Goal: Task Accomplishment & Management: Manage account settings

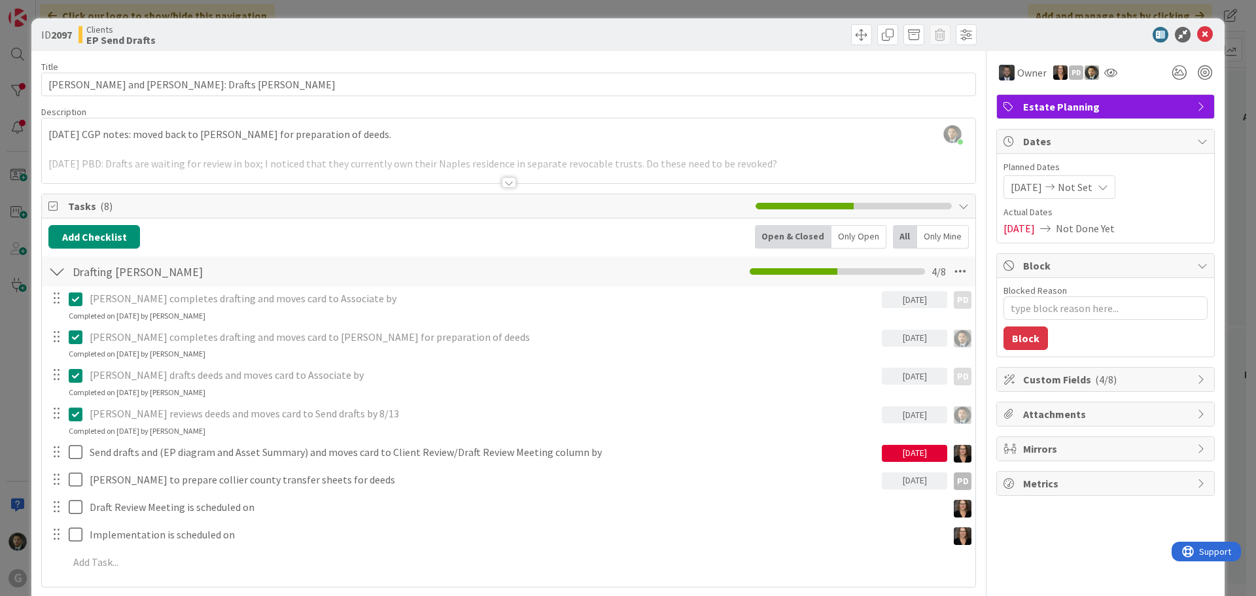
click at [422, 12] on div "ID 2097 Clients EP Send Drafts Title 42 / 128 [PERSON_NAME] and [PERSON_NAME]: …" at bounding box center [628, 298] width 1256 height 596
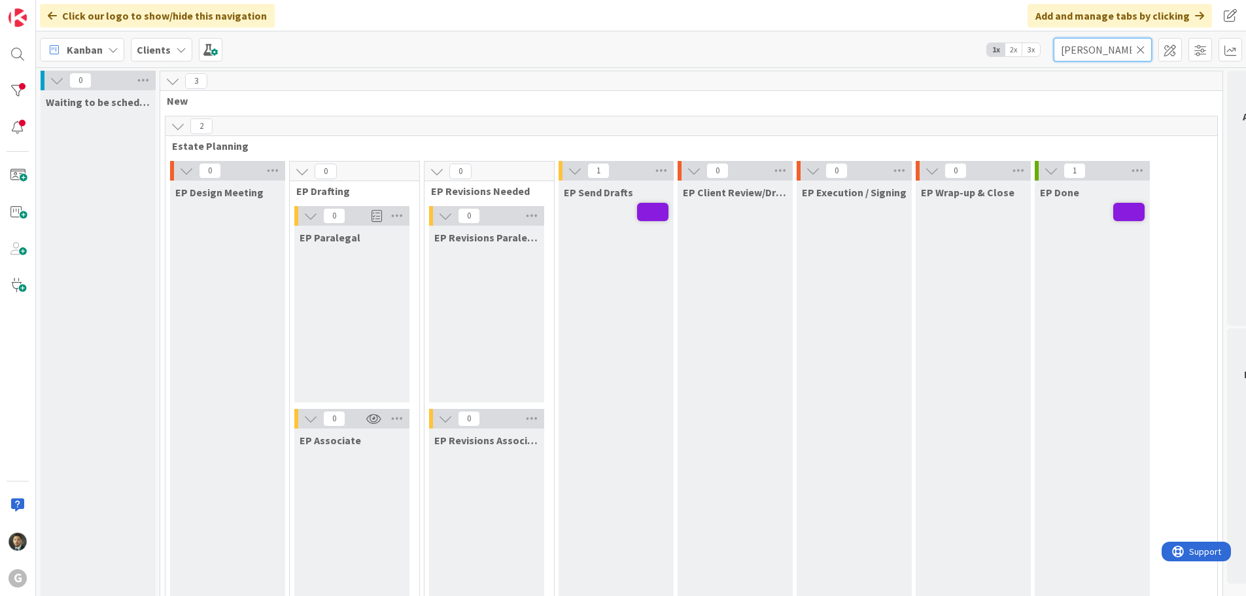
click at [1102, 48] on input "[PERSON_NAME]" at bounding box center [1103, 50] width 98 height 24
click at [1100, 48] on input "[PERSON_NAME]" at bounding box center [1103, 50] width 98 height 24
drag, startPoint x: 1095, startPoint y: 50, endPoint x: 1021, endPoint y: 58, distance: 74.3
click at [1021, 57] on div "Kanban Clients 1x 2x 3x [PERSON_NAME]" at bounding box center [641, 49] width 1210 height 36
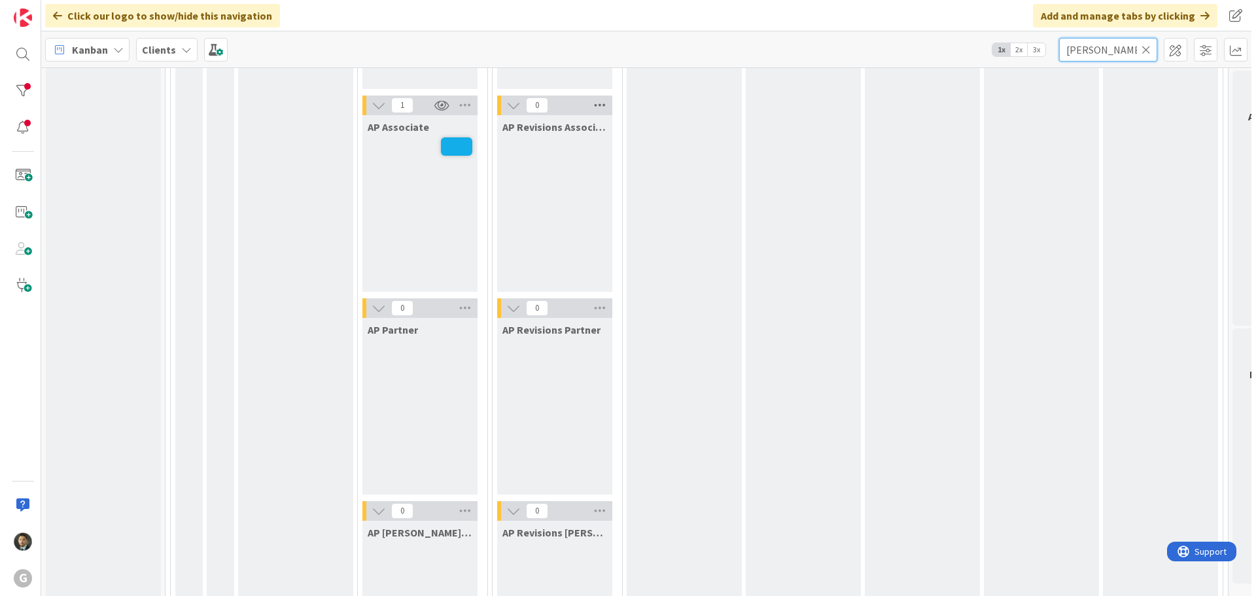
scroll to position [1112, 0]
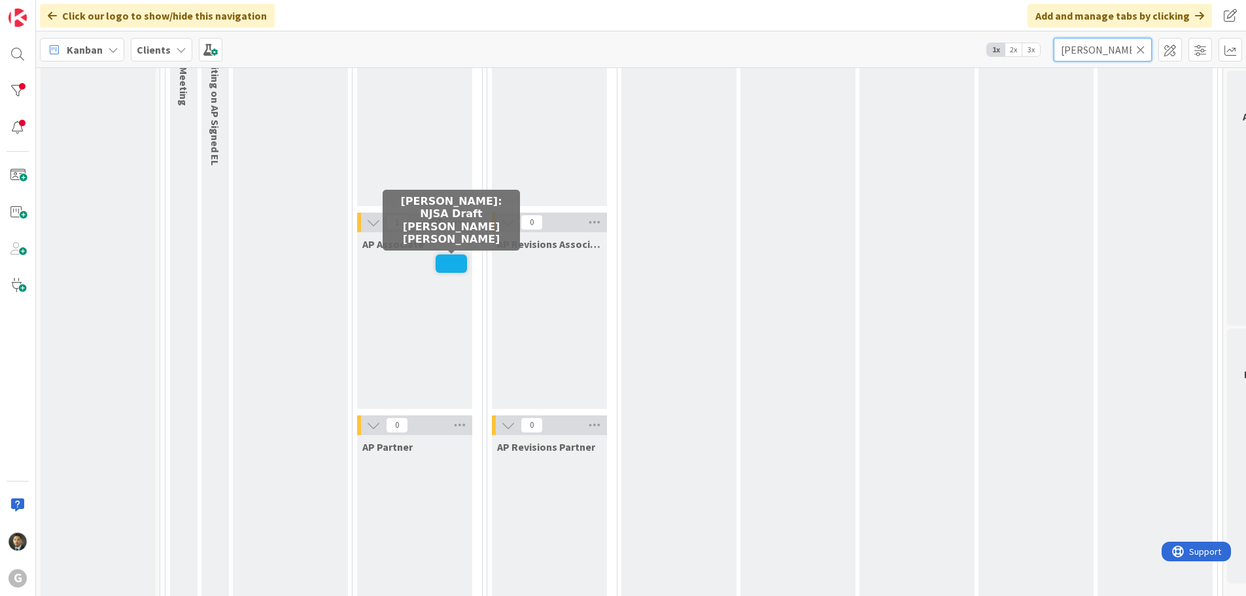
type input "[PERSON_NAME]"
click at [458, 262] on span at bounding box center [451, 263] width 31 height 18
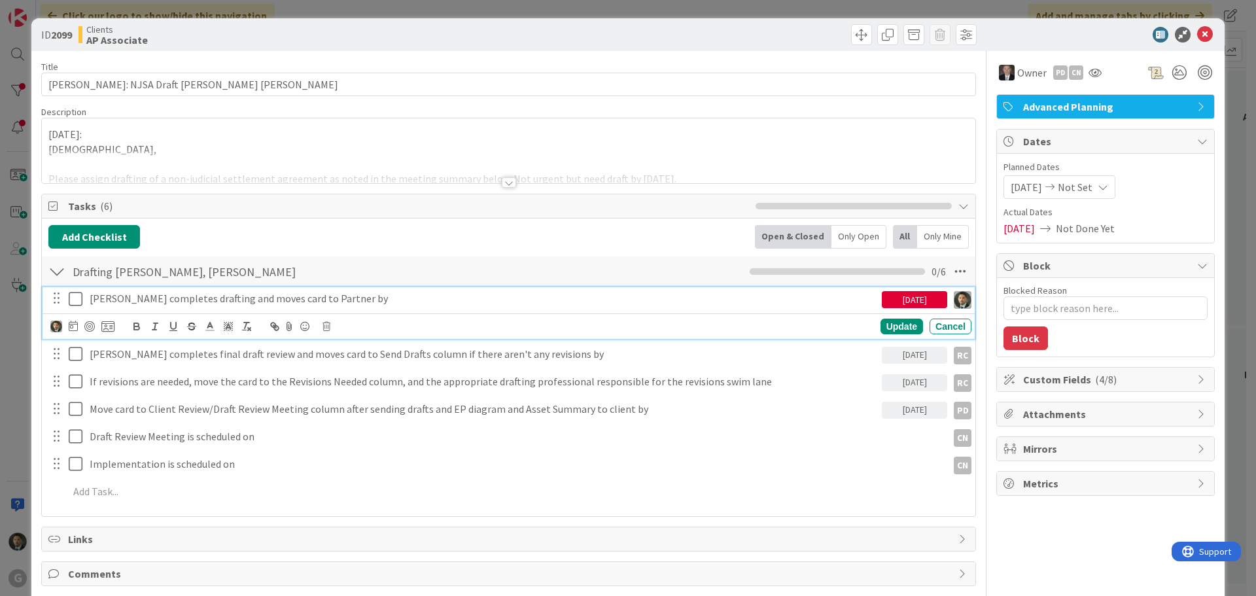
click at [72, 300] on icon at bounding box center [79, 299] width 20 height 16
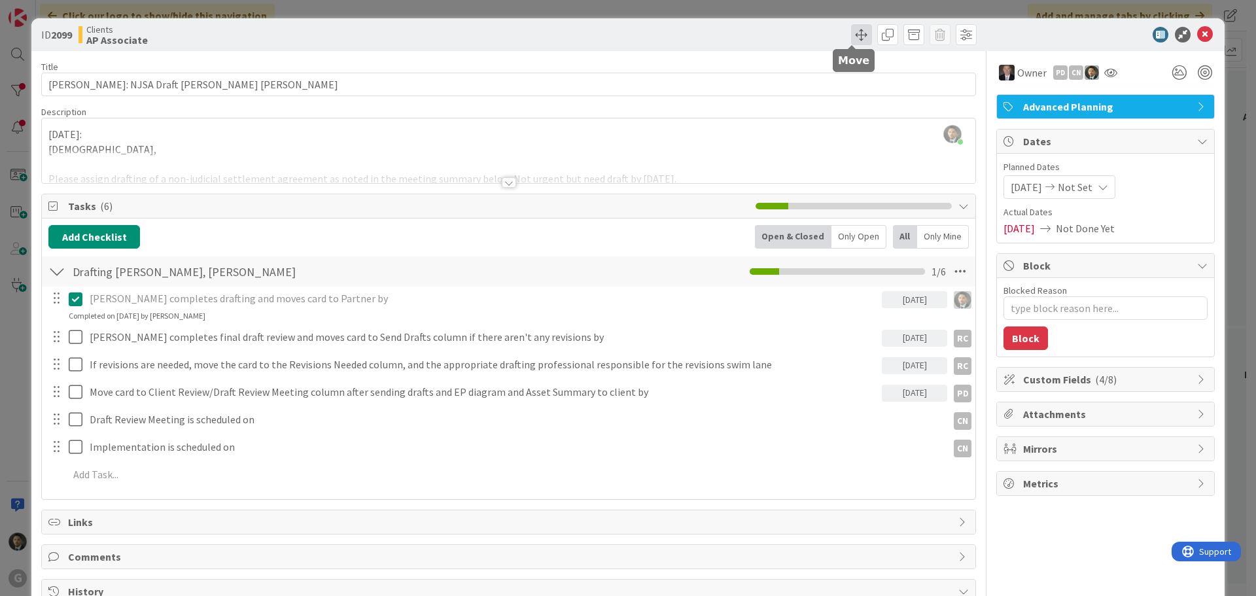
click at [851, 39] on span at bounding box center [861, 34] width 21 height 21
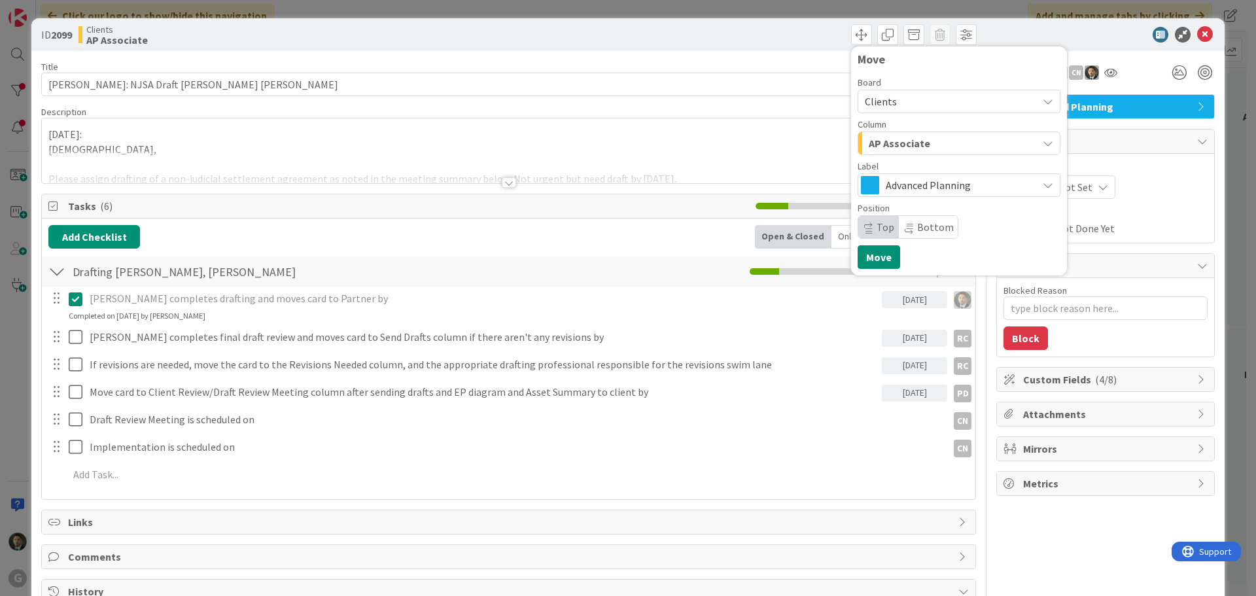
click at [919, 150] on div "AP Associate" at bounding box center [951, 143] width 172 height 21
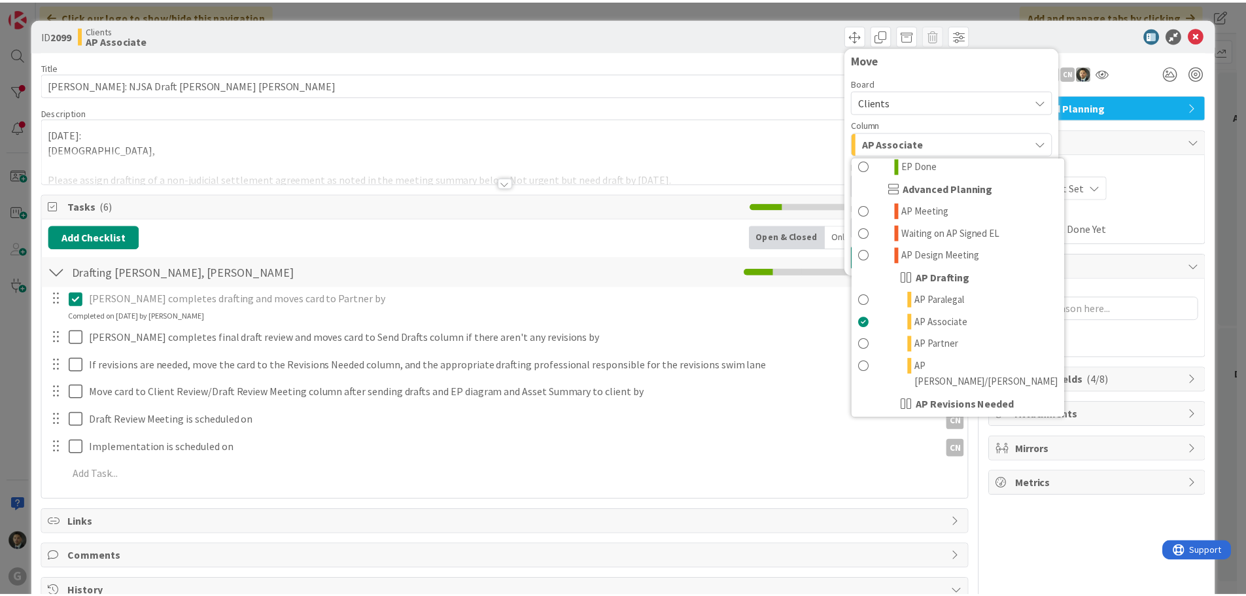
scroll to position [458, 0]
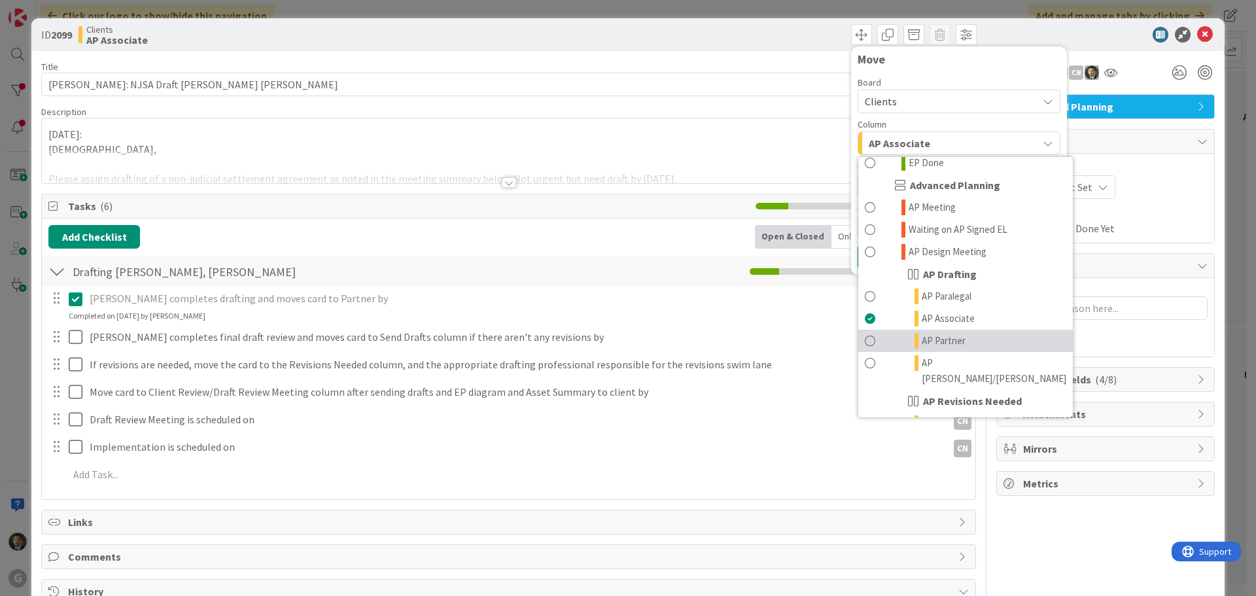
click at [921, 333] on span "AP Partner" at bounding box center [943, 341] width 44 height 16
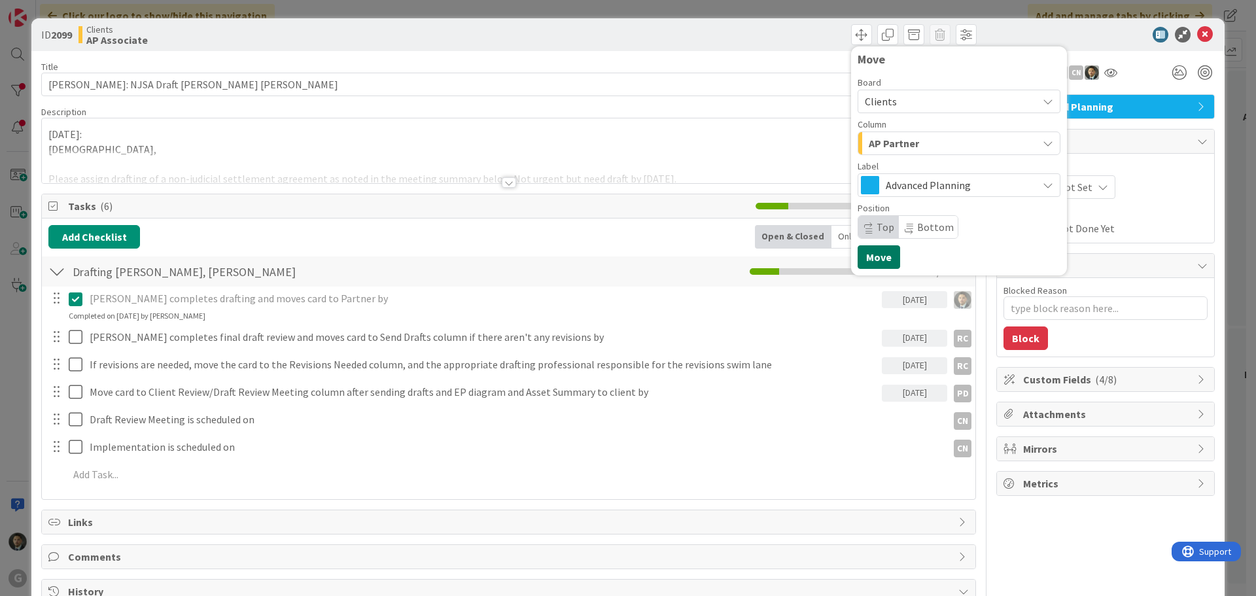
click at [860, 252] on button "Move" at bounding box center [878, 257] width 43 height 24
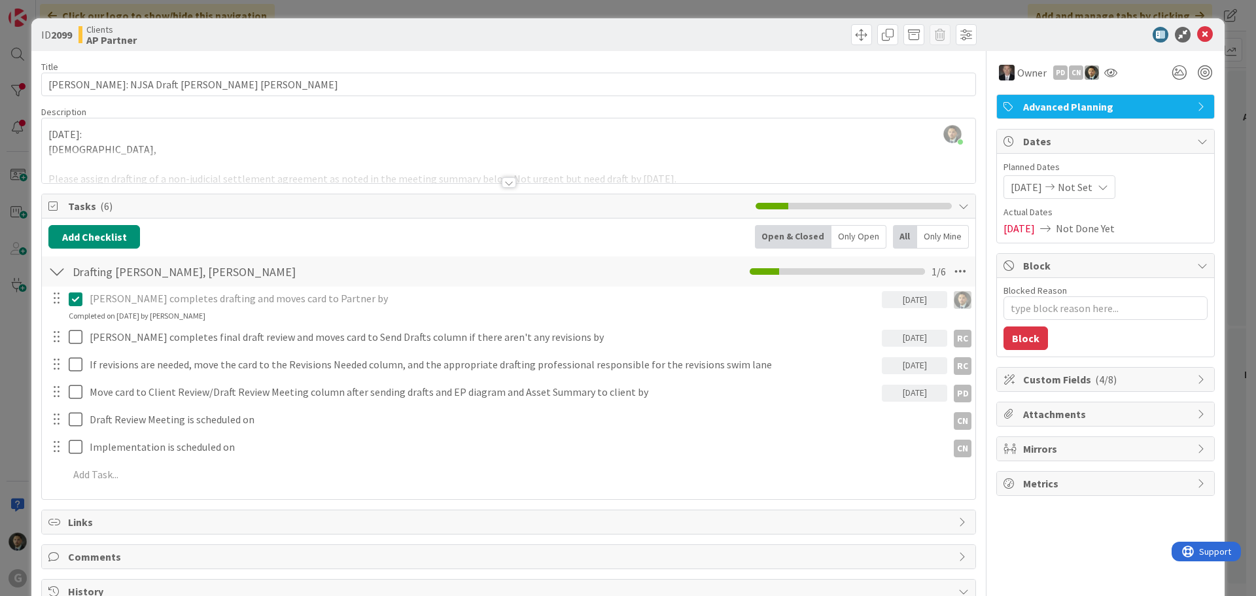
type textarea "x"
click at [944, 3] on div "ID 2099 Clients AP Partner Move Move Title 41 / 128 [PERSON_NAME][GEOGRAPHIC_DA…" at bounding box center [628, 298] width 1256 height 596
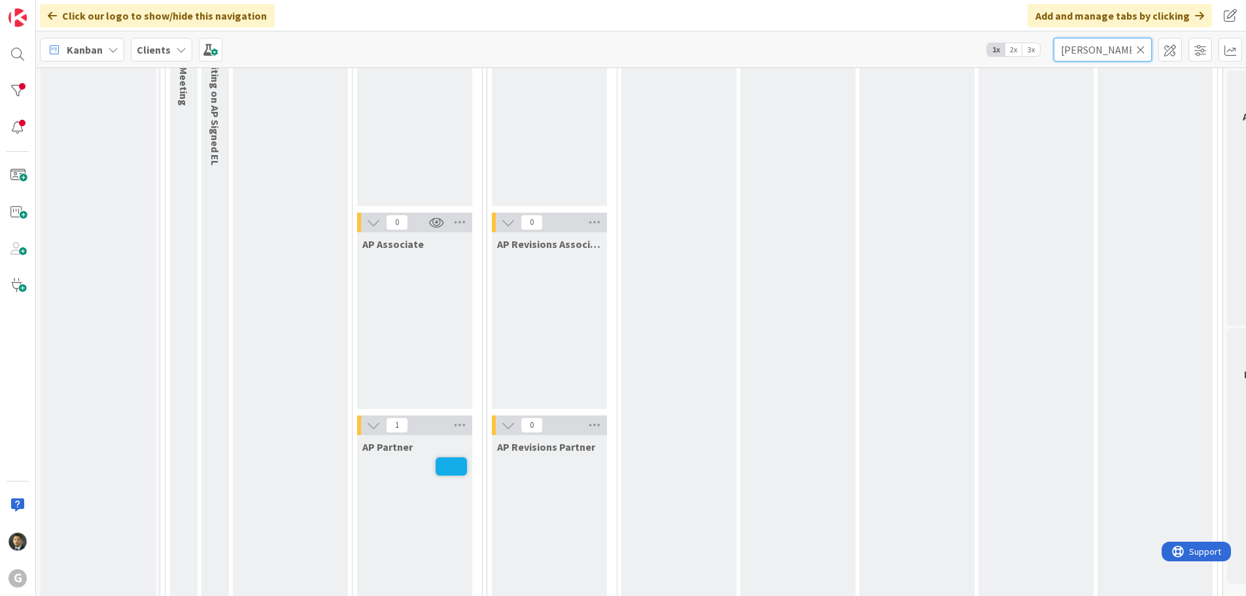
drag, startPoint x: 1117, startPoint y: 48, endPoint x: 1022, endPoint y: 52, distance: 95.6
click at [1022, 52] on div "Kanban Clients 1x 2x 3x [PERSON_NAME]" at bounding box center [641, 49] width 1210 height 36
click at [1141, 50] on icon at bounding box center [1140, 50] width 9 height 12
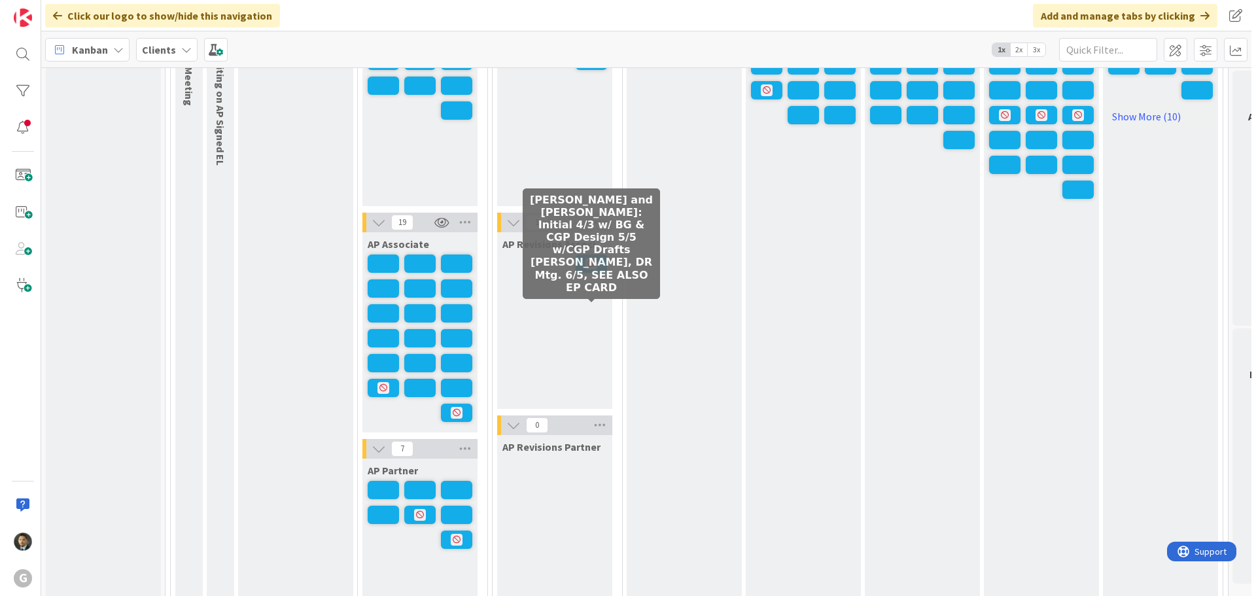
scroll to position [981, 0]
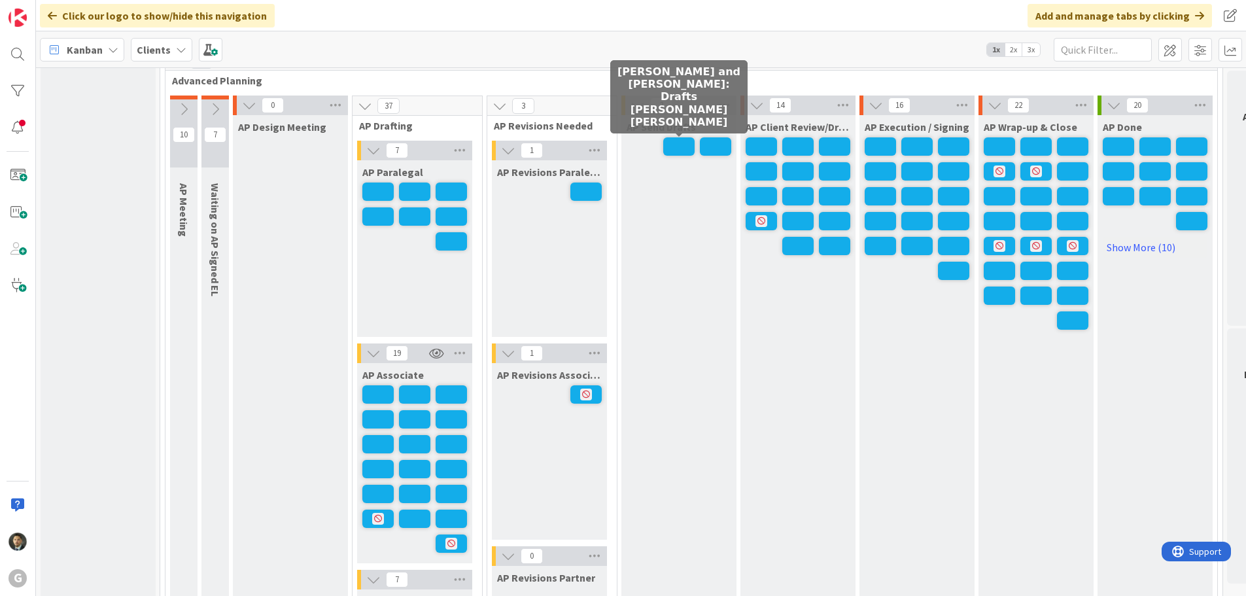
click at [684, 146] on span at bounding box center [678, 146] width 31 height 18
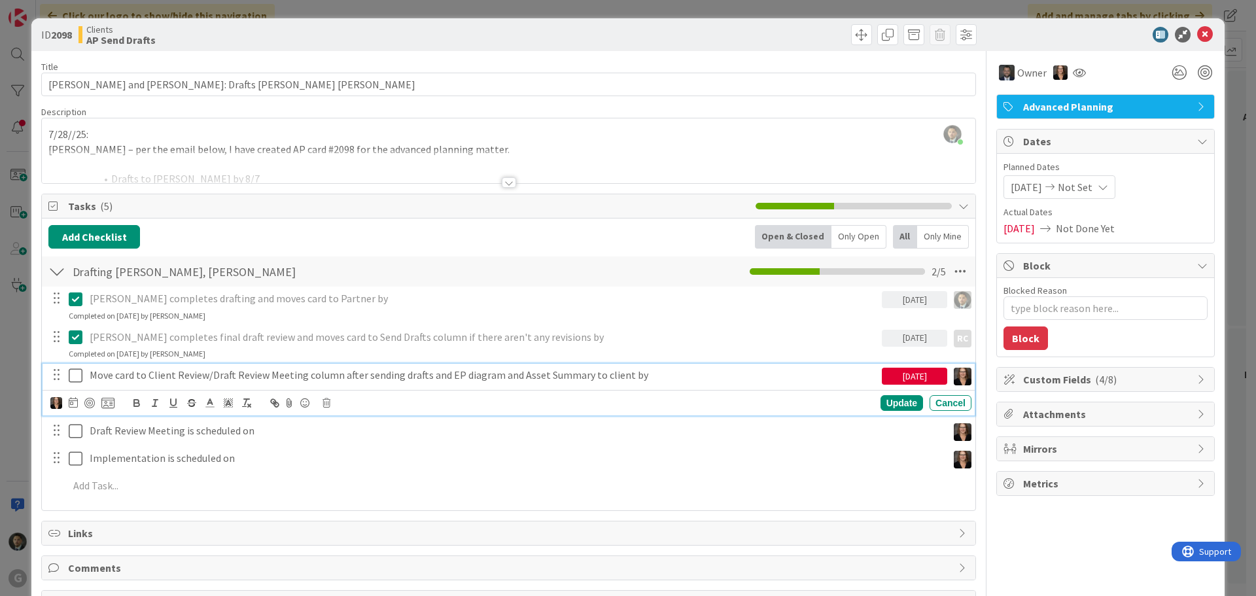
click at [81, 379] on icon at bounding box center [79, 376] width 20 height 16
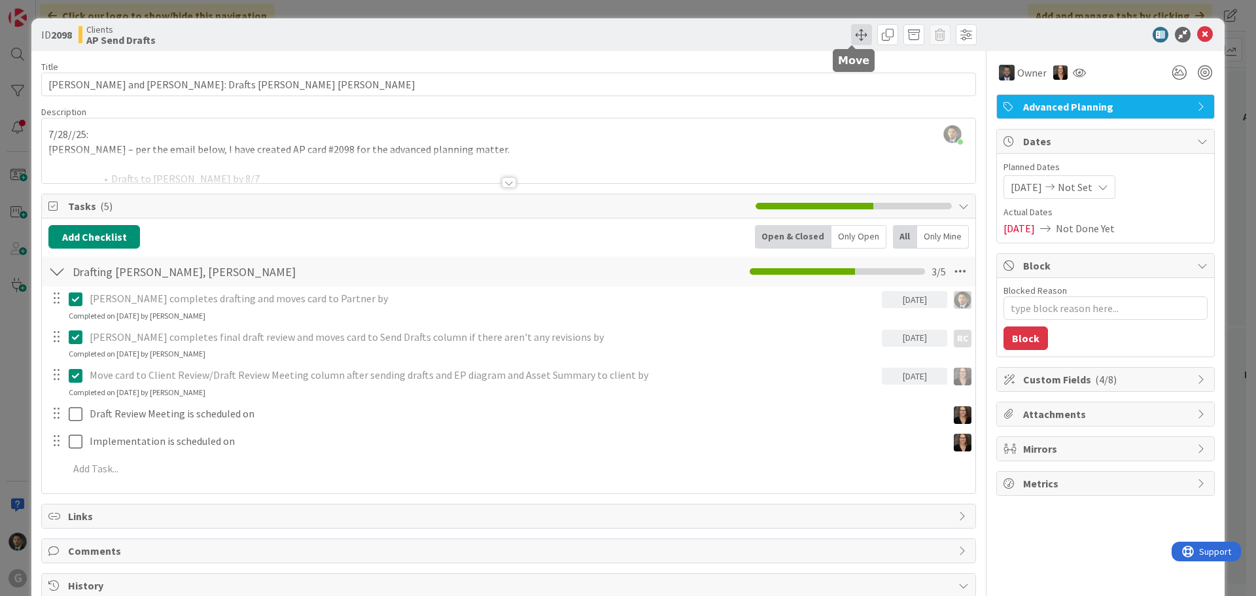
click at [851, 40] on span at bounding box center [861, 34] width 21 height 21
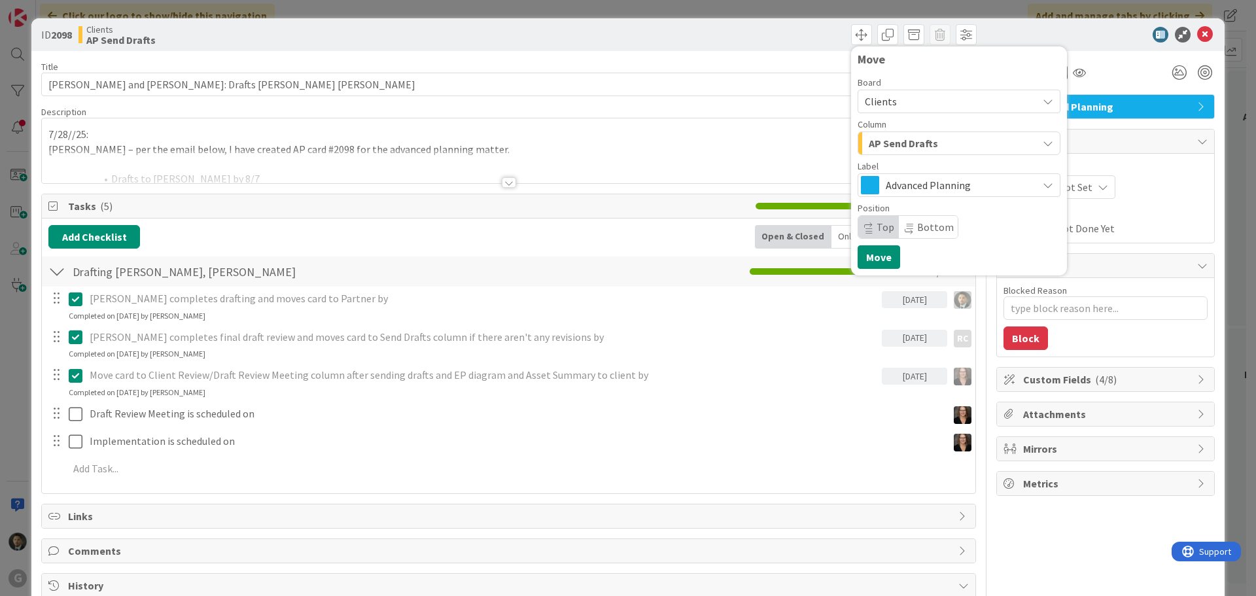
click at [876, 145] on span "AP Send Drafts" at bounding box center [903, 143] width 69 height 17
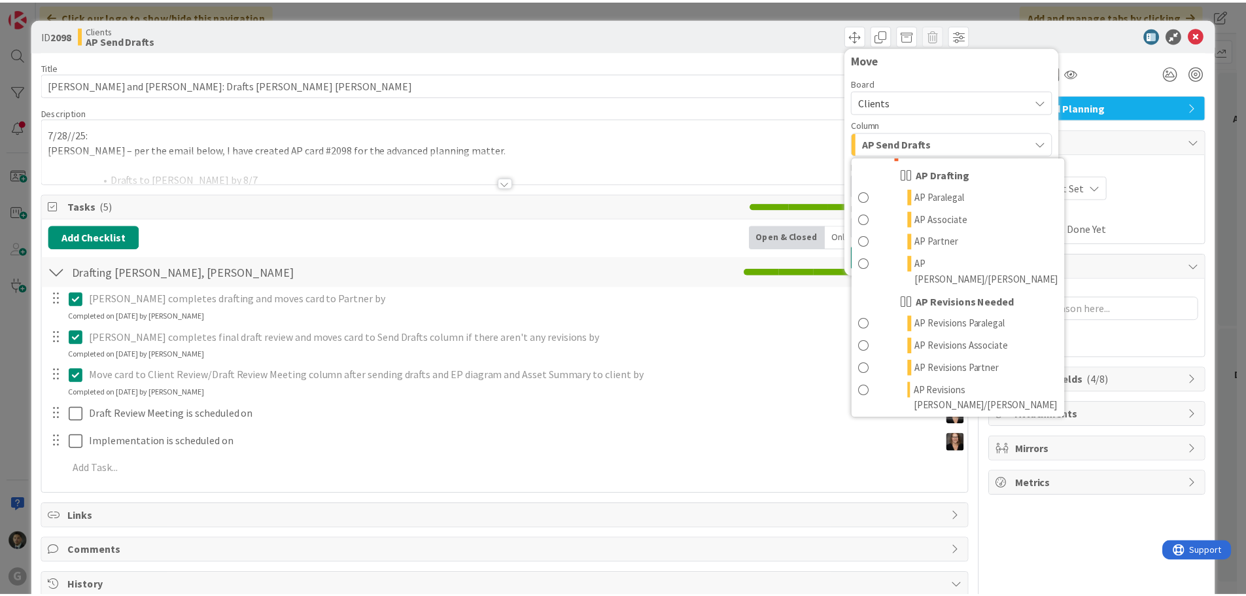
scroll to position [589, 0]
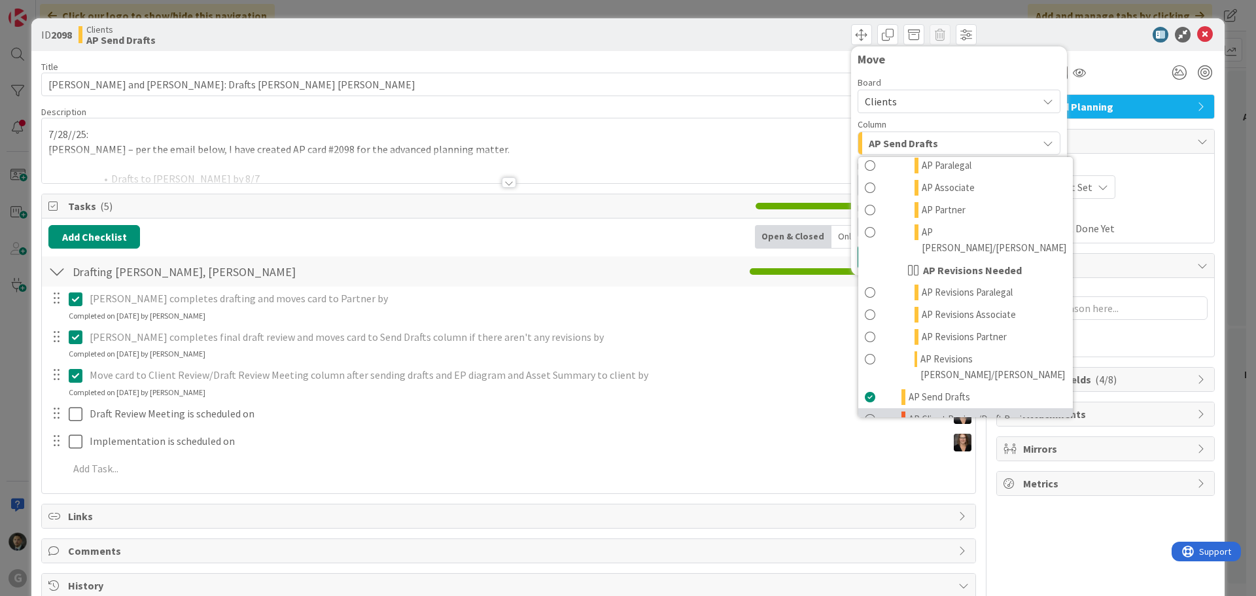
click at [950, 411] on span "AP Client Review/Draft Review Meeting" at bounding box center [987, 426] width 158 height 31
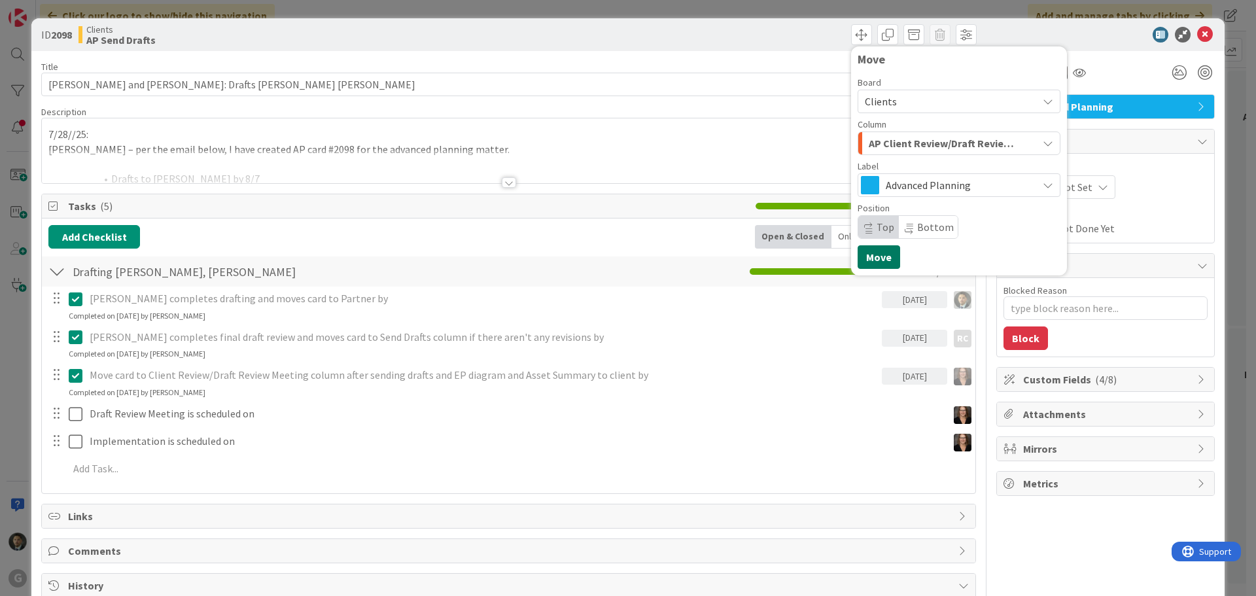
click at [883, 264] on button "Move" at bounding box center [878, 257] width 43 height 24
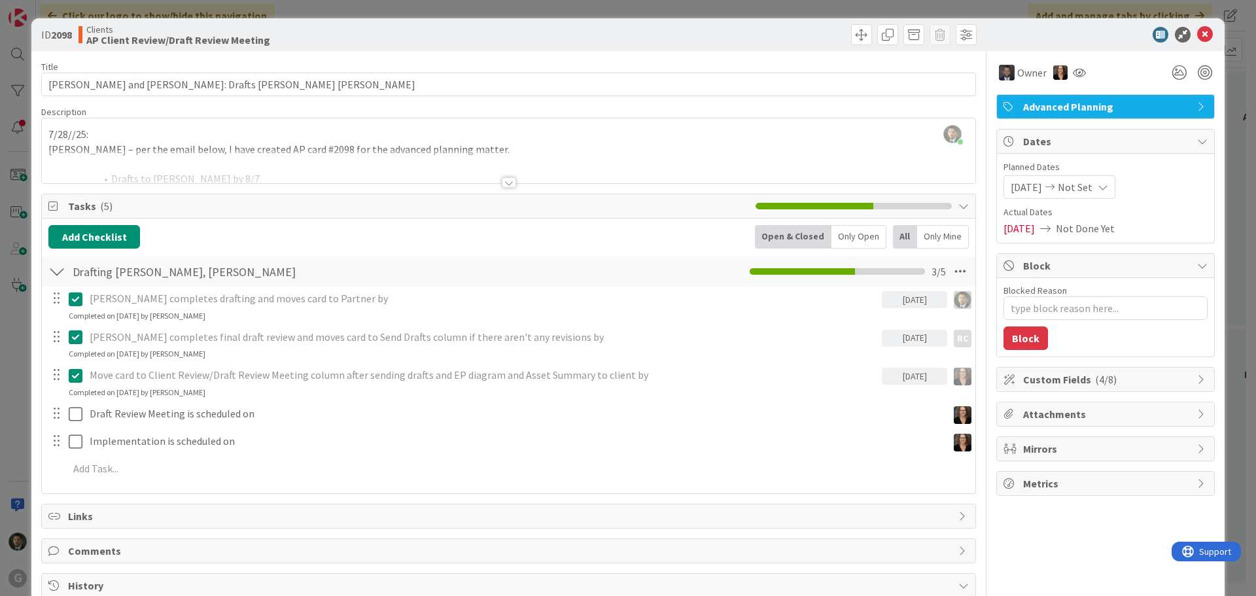
click at [812, 7] on div "ID 2098 Clients AP Client Review/Draft Review Meeting Move Move Title 43 / 128 …" at bounding box center [628, 298] width 1256 height 596
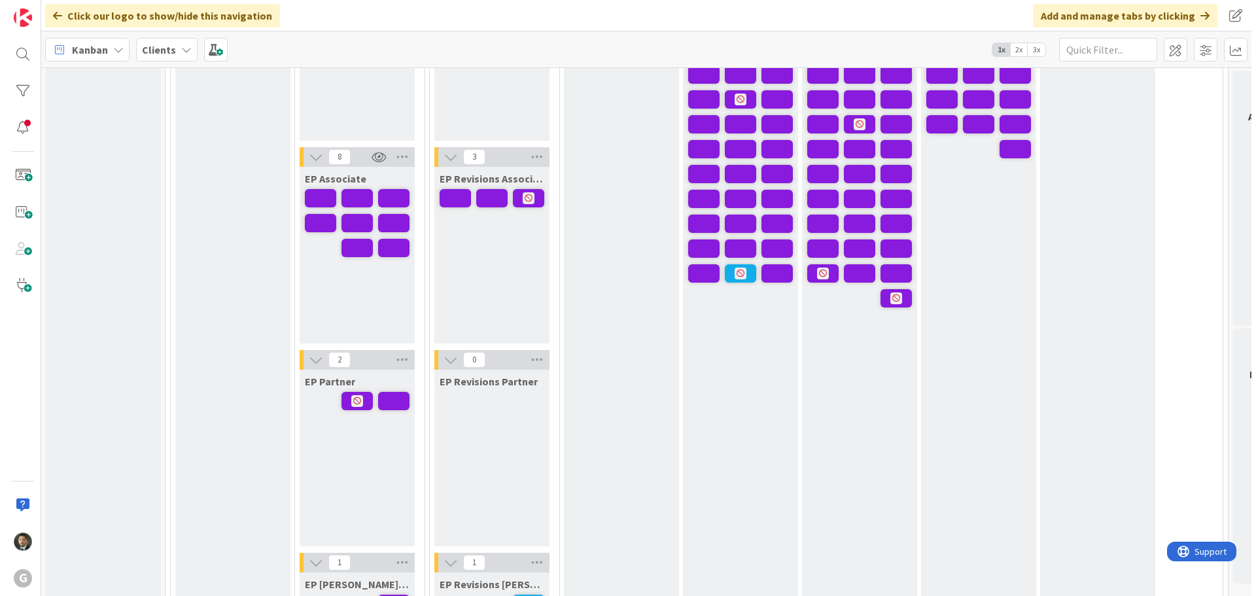
scroll to position [65, 0]
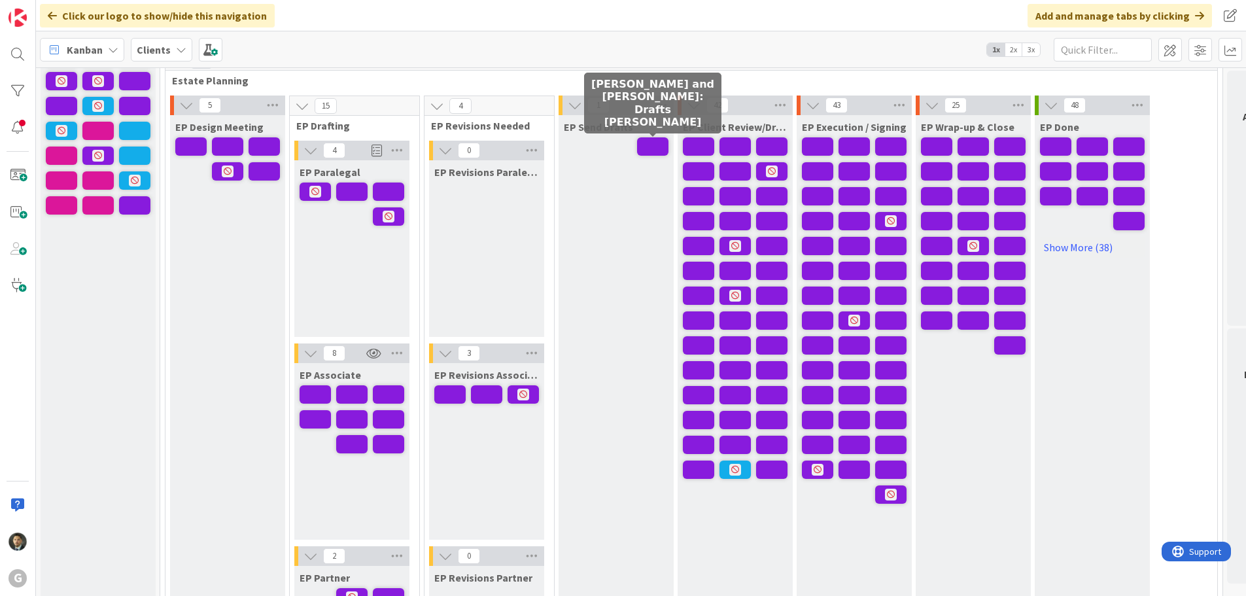
click at [644, 145] on span at bounding box center [652, 146] width 31 height 18
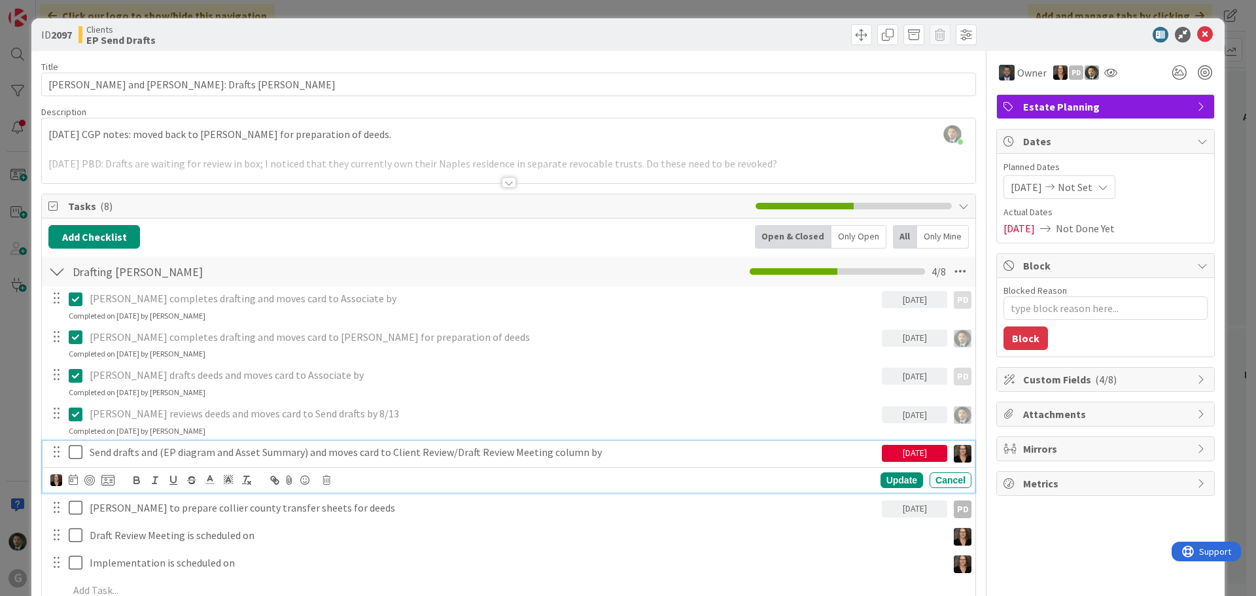
click at [76, 454] on icon at bounding box center [79, 452] width 20 height 16
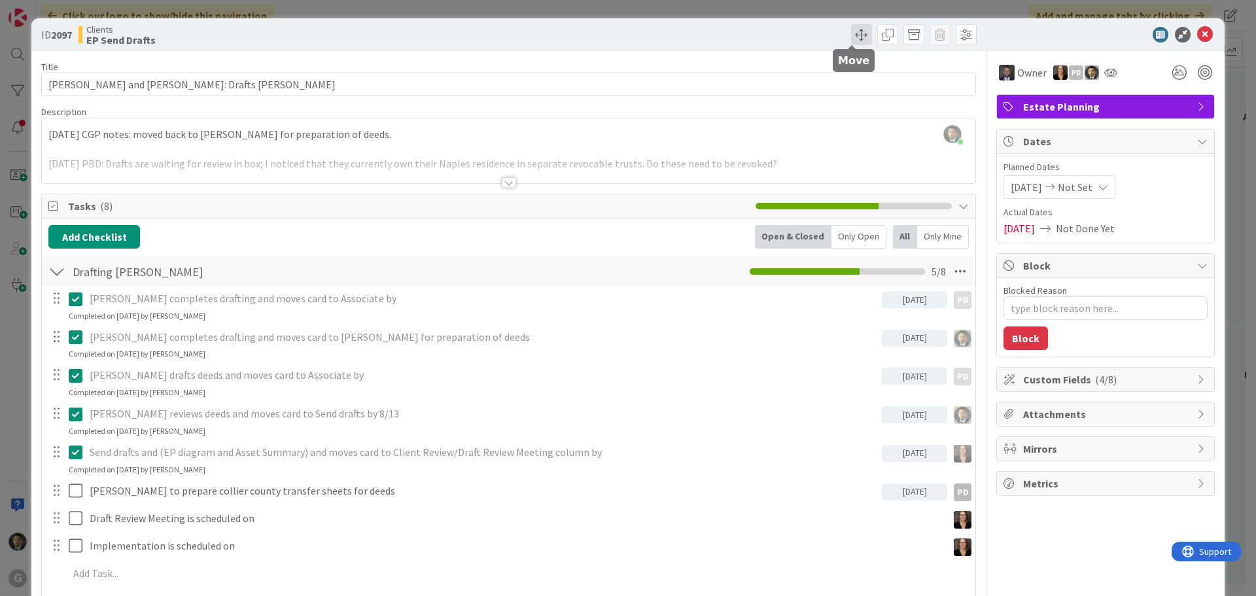
click at [851, 44] on span at bounding box center [861, 34] width 21 height 21
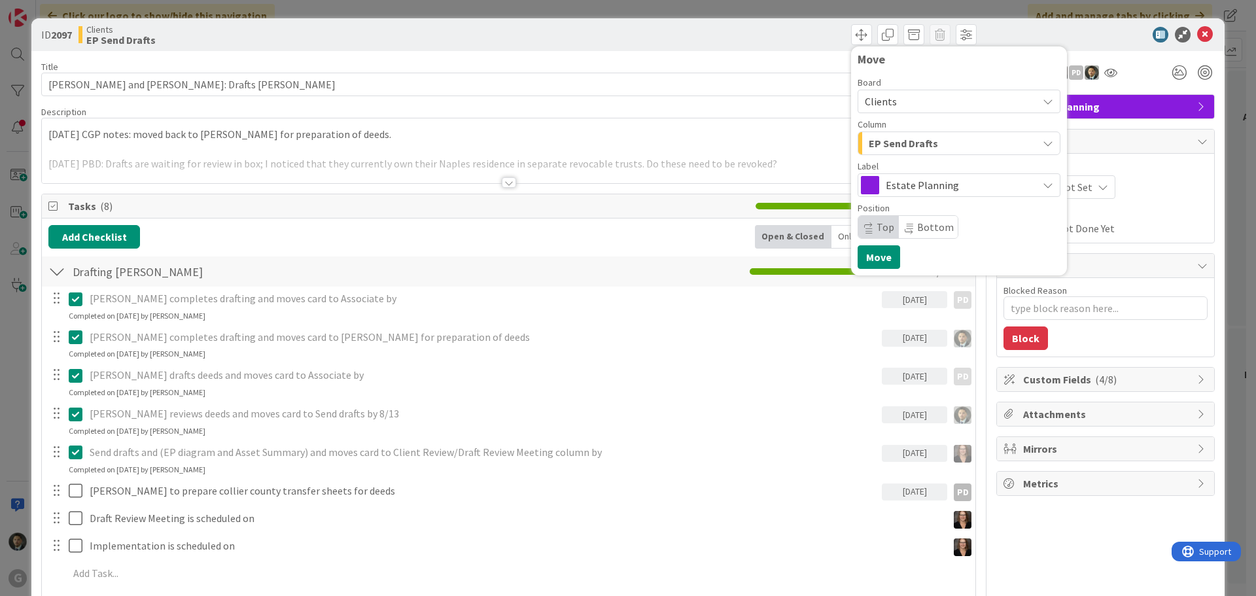
click at [876, 140] on span "EP Send Drafts" at bounding box center [903, 143] width 69 height 17
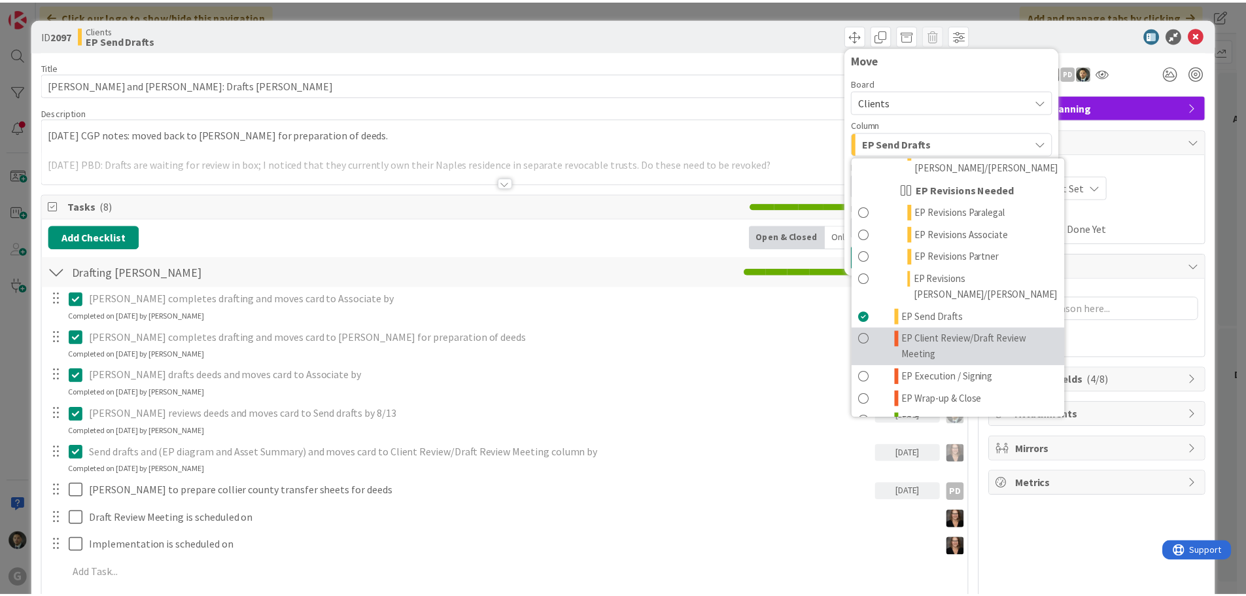
scroll to position [262, 0]
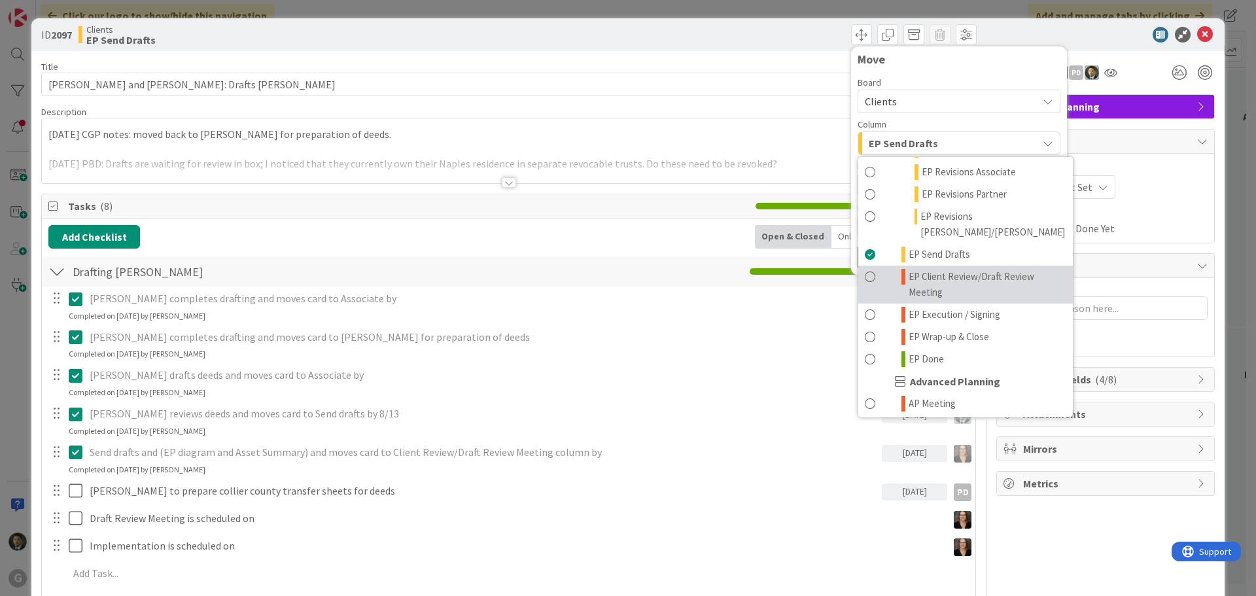
click at [908, 269] on span "EP Client Review/Draft Review Meeting" at bounding box center [987, 284] width 158 height 31
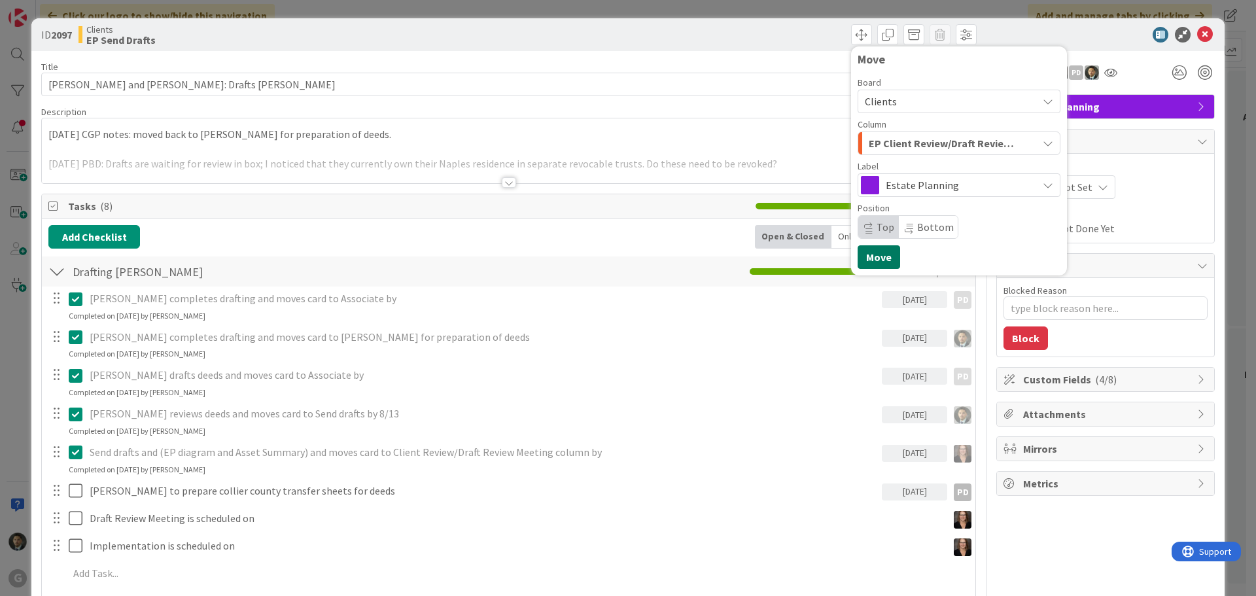
click at [884, 256] on button "Move" at bounding box center [878, 257] width 43 height 24
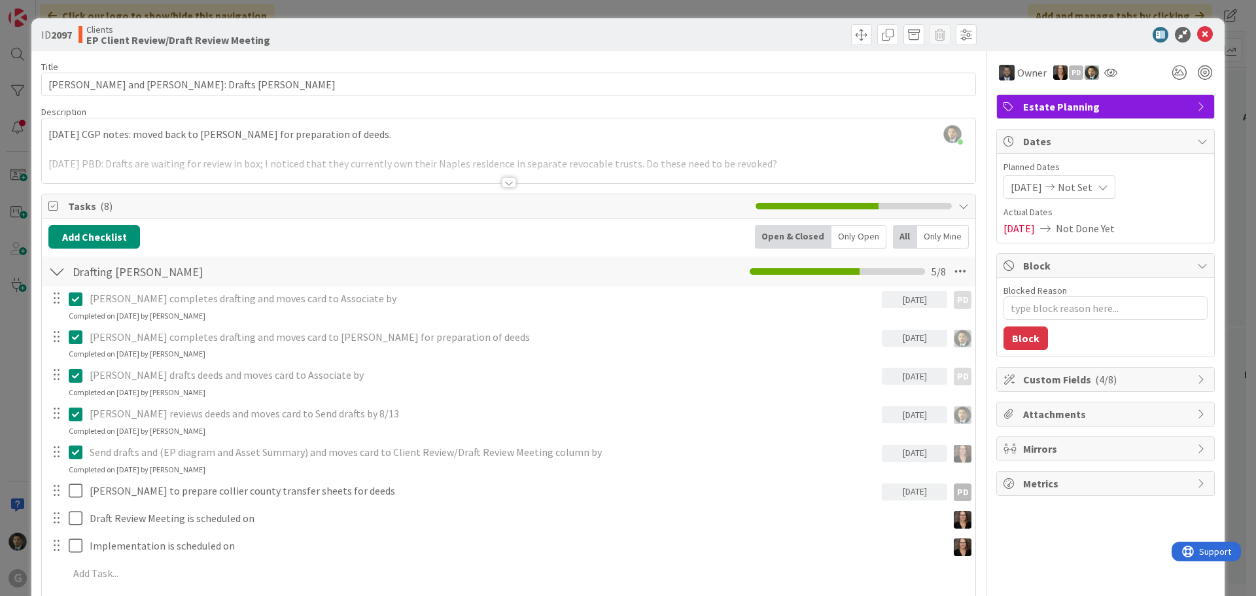
type textarea "x"
click at [830, 12] on div "ID 2097 Clients EP Client Review/Draft Review Meeting Move Move Title 42 / 128 …" at bounding box center [628, 298] width 1256 height 596
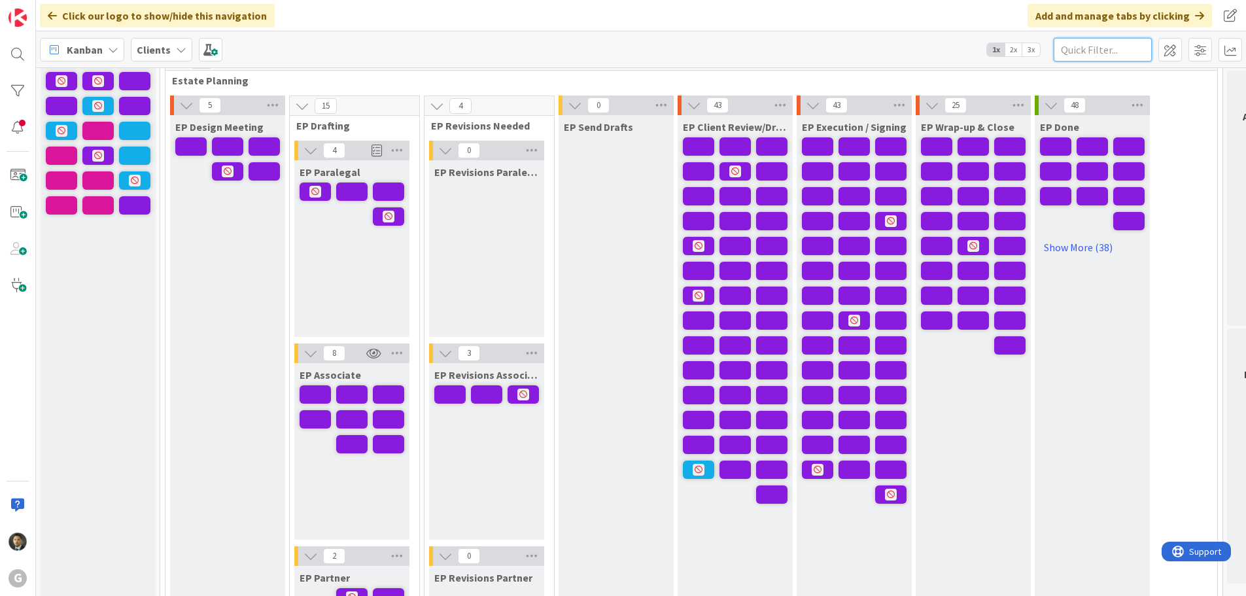
click at [1099, 45] on input "text" at bounding box center [1103, 50] width 98 height 24
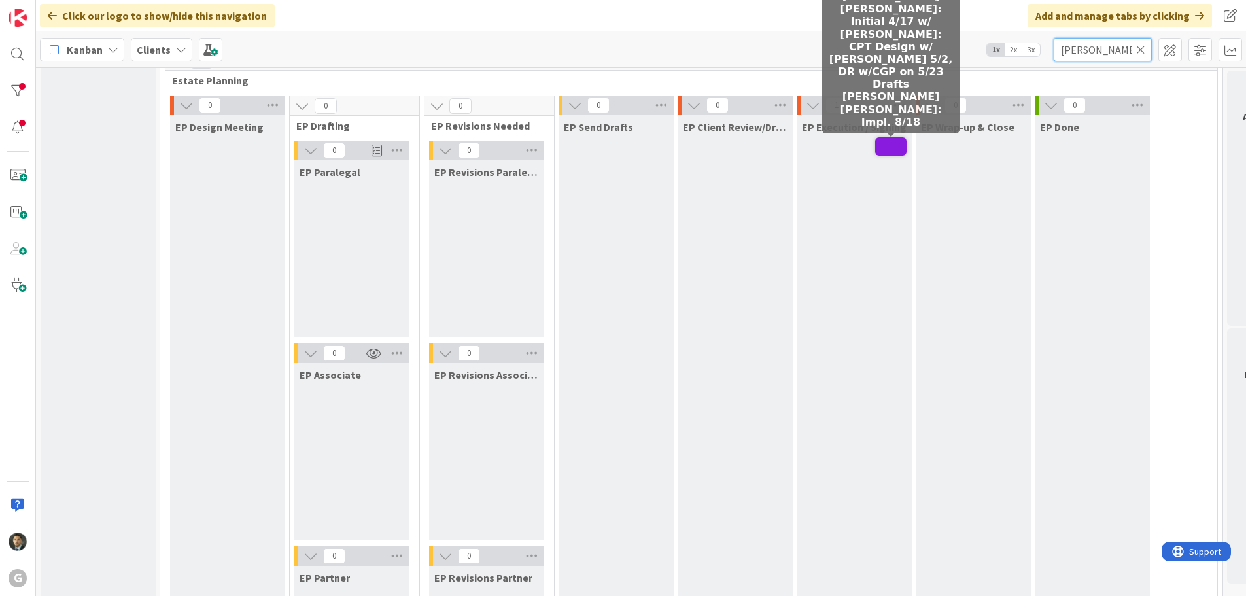
type input "[PERSON_NAME]"
click at [882, 150] on span at bounding box center [890, 146] width 31 height 18
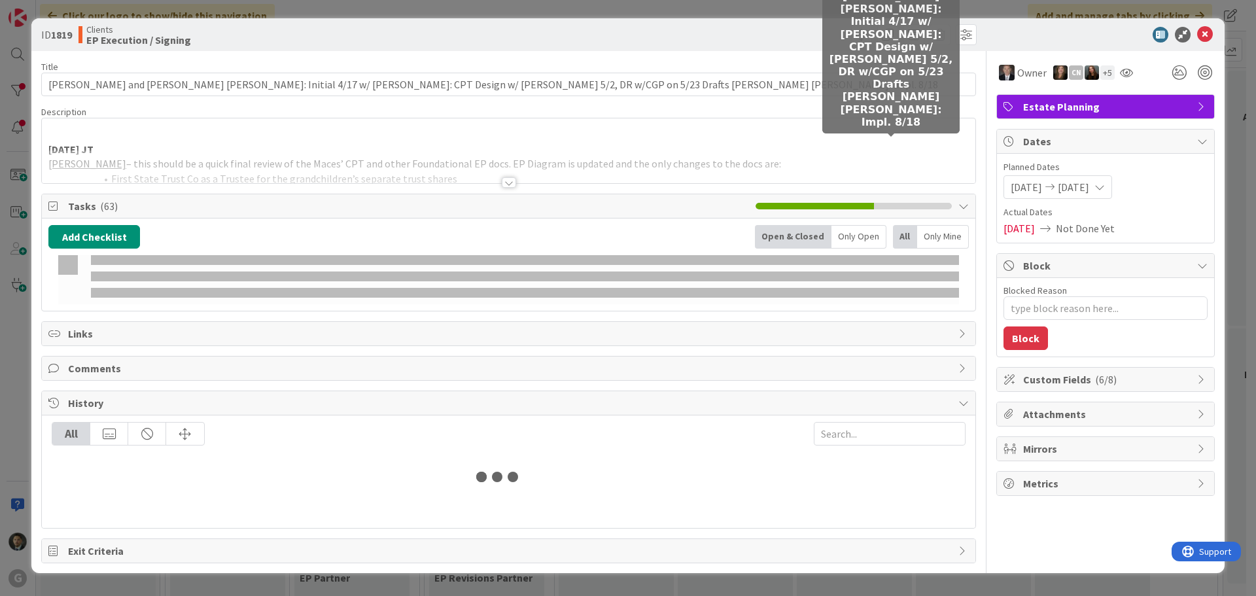
type textarea "x"
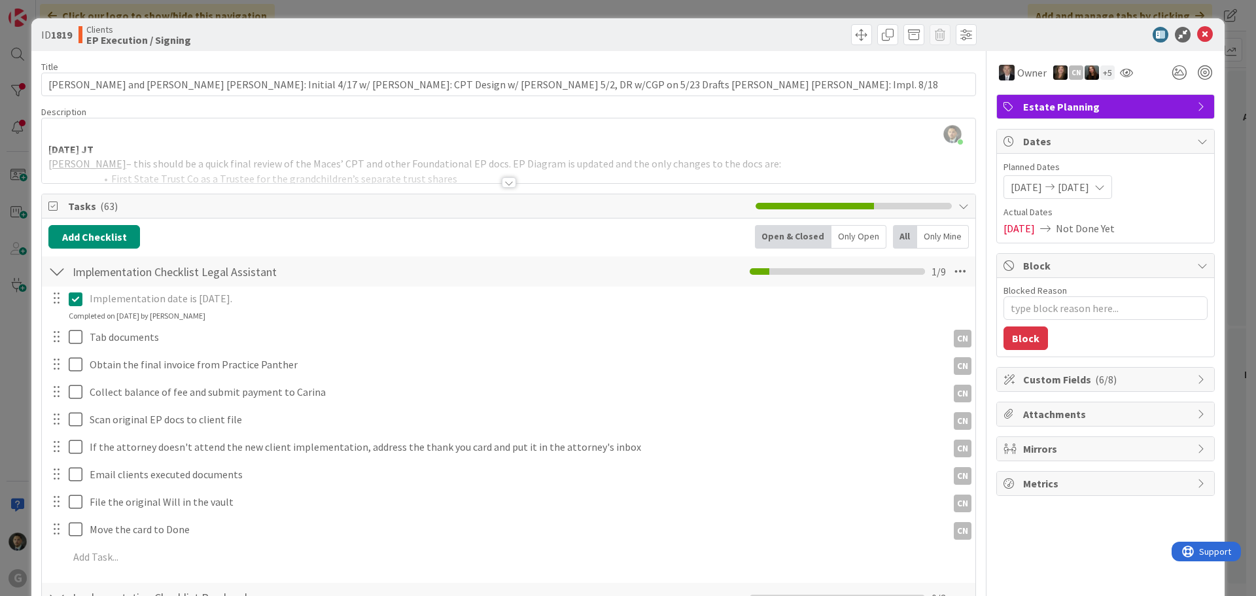
click at [502, 182] on div at bounding box center [509, 182] width 14 height 10
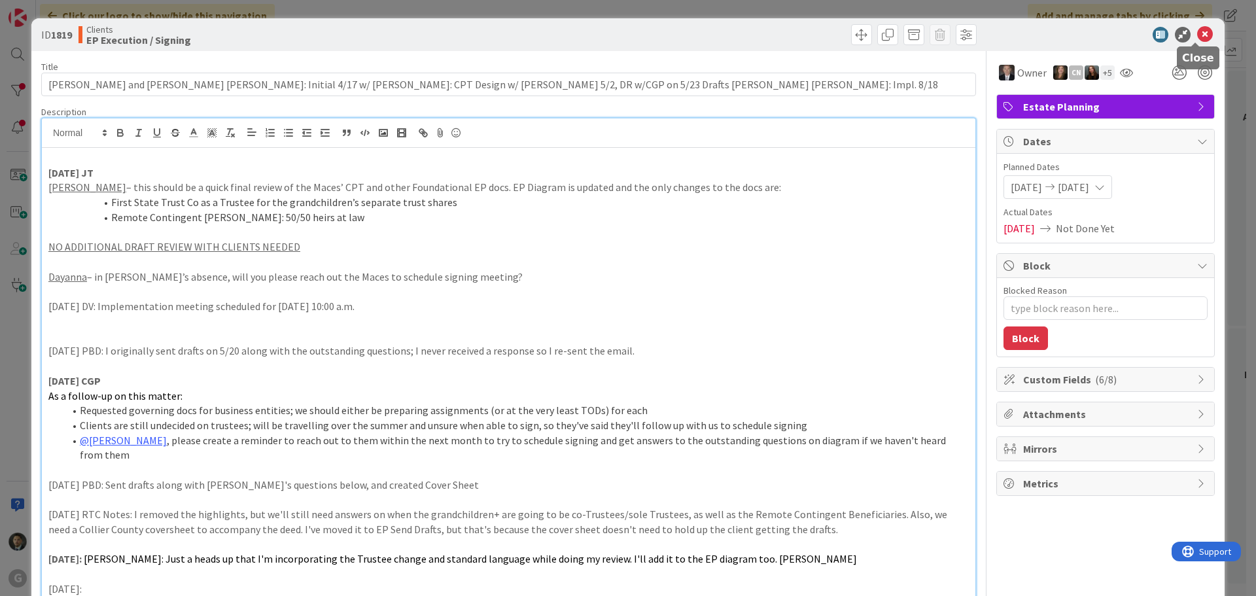
click at [1197, 31] on icon at bounding box center [1205, 35] width 16 height 16
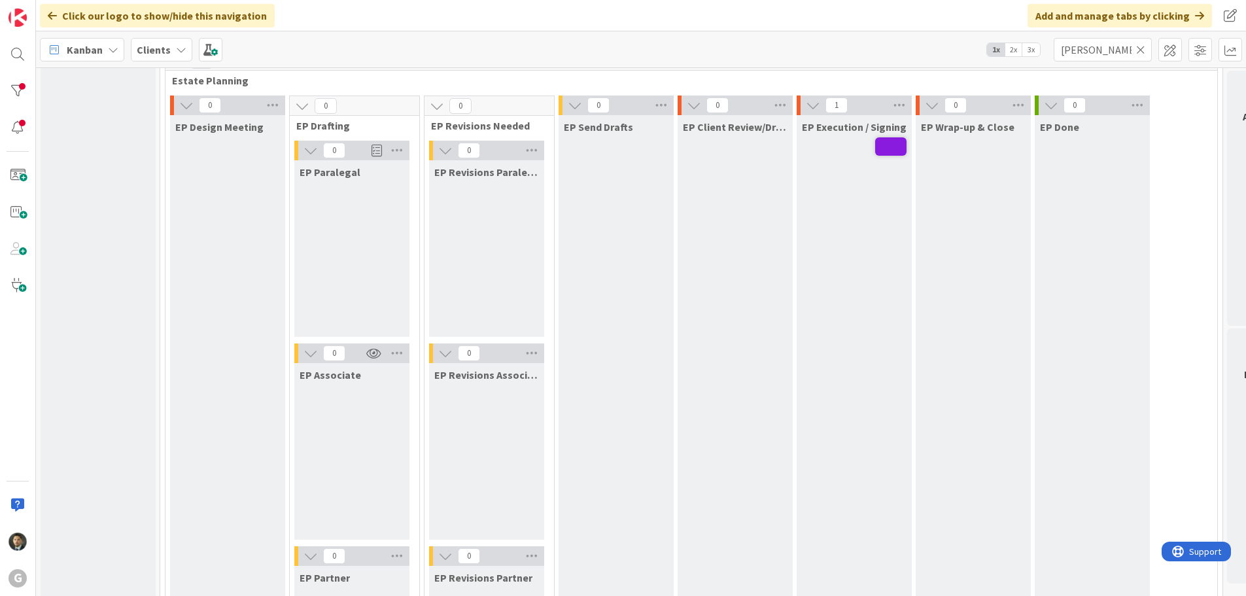
click at [1143, 53] on icon at bounding box center [1140, 50] width 9 height 12
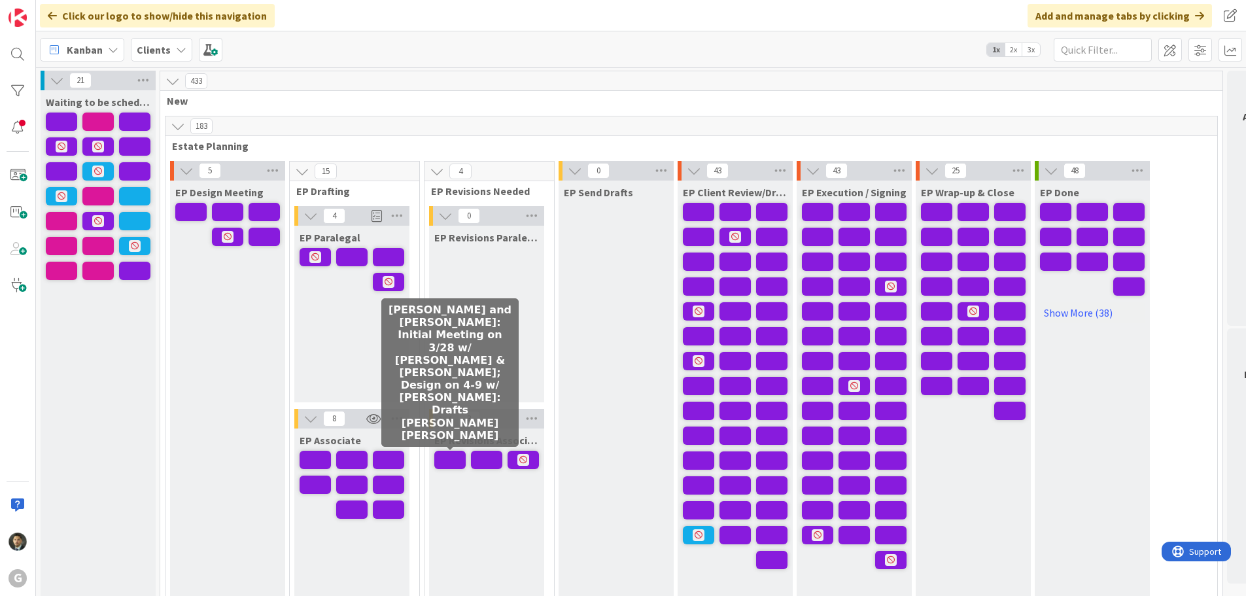
click at [462, 458] on span at bounding box center [449, 460] width 31 height 18
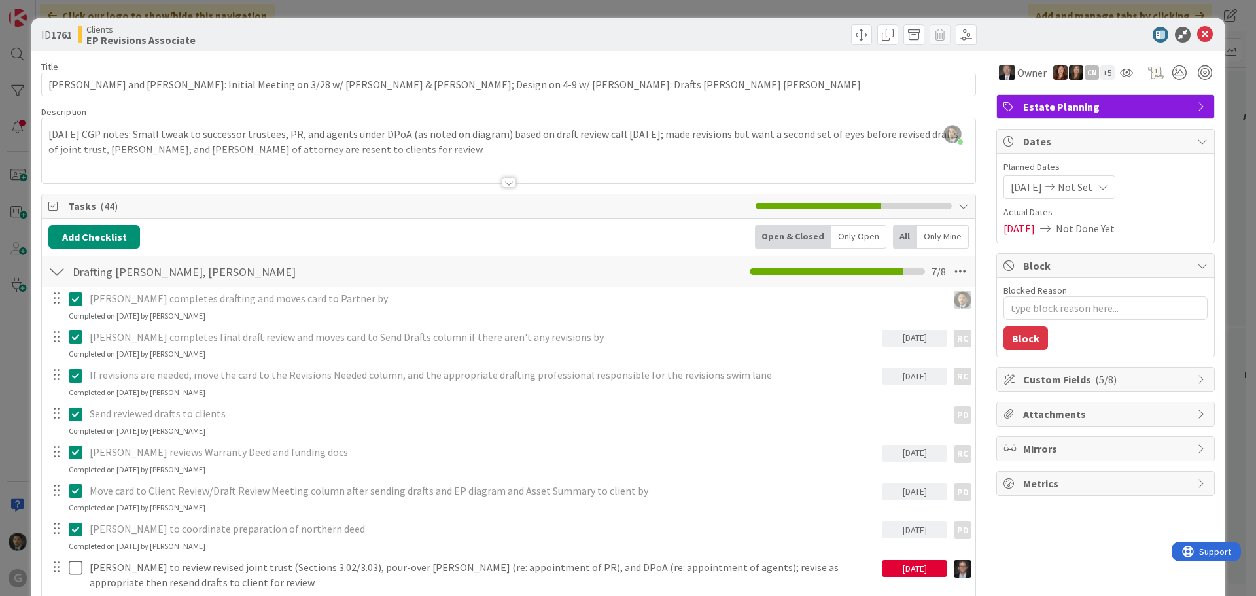
click at [543, 12] on div "ID 1761 Clients EP Revisions Associate Title 108 / 128 [PERSON_NAME] and [PERSO…" at bounding box center [628, 298] width 1256 height 596
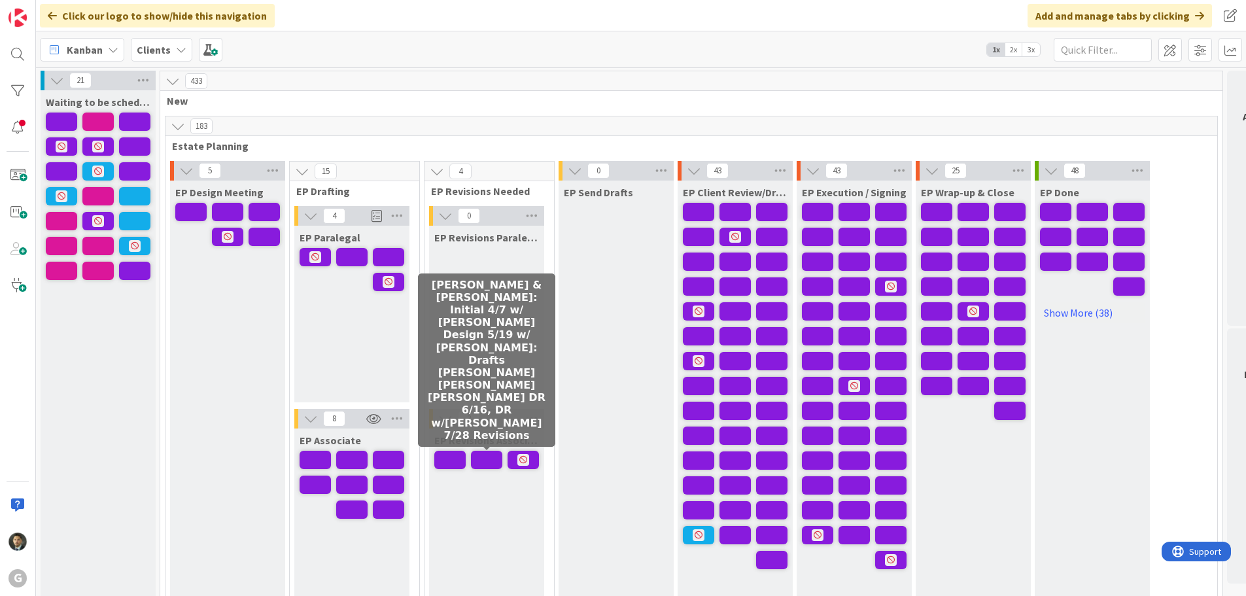
click at [493, 465] on span at bounding box center [486, 460] width 31 height 18
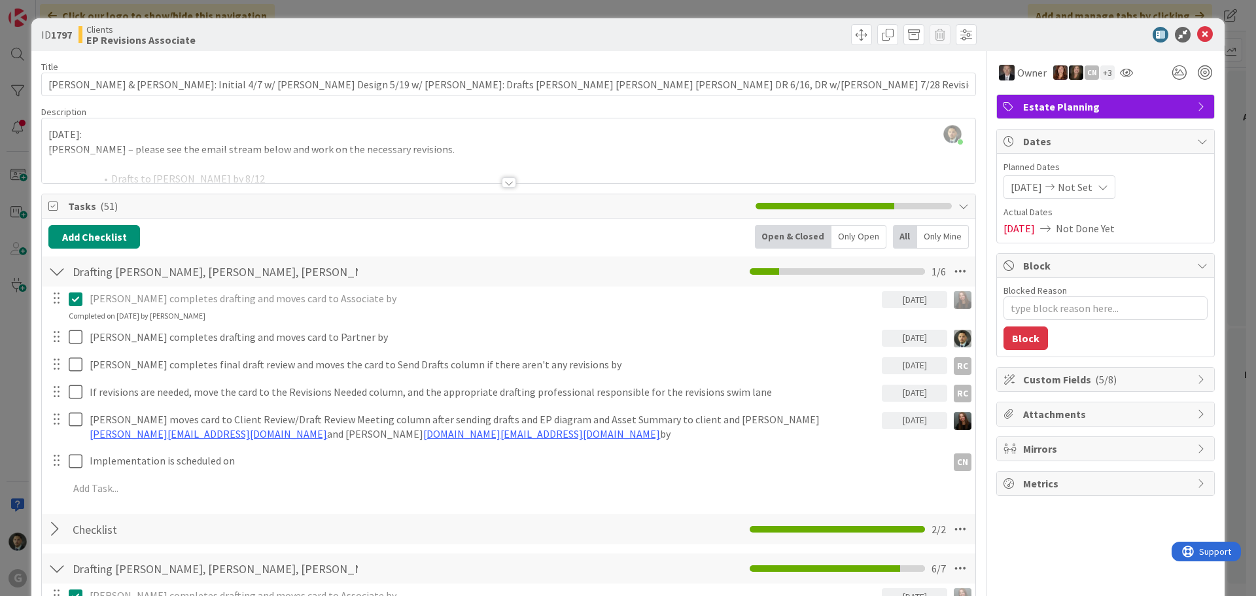
click at [502, 179] on div at bounding box center [509, 182] width 14 height 10
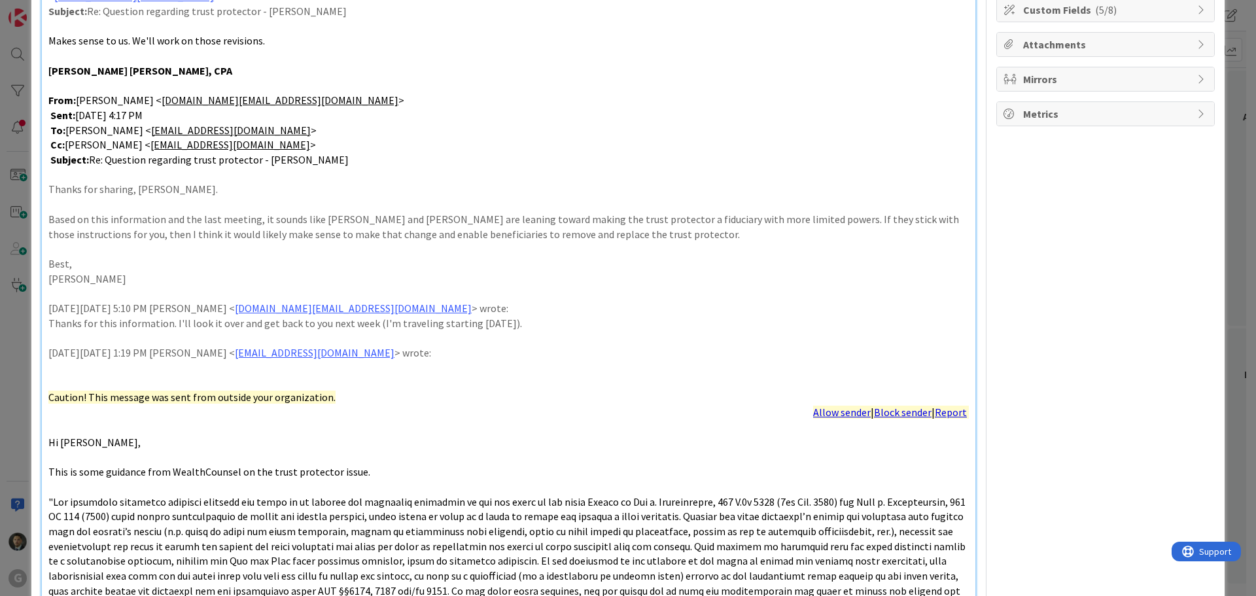
scroll to position [392, 0]
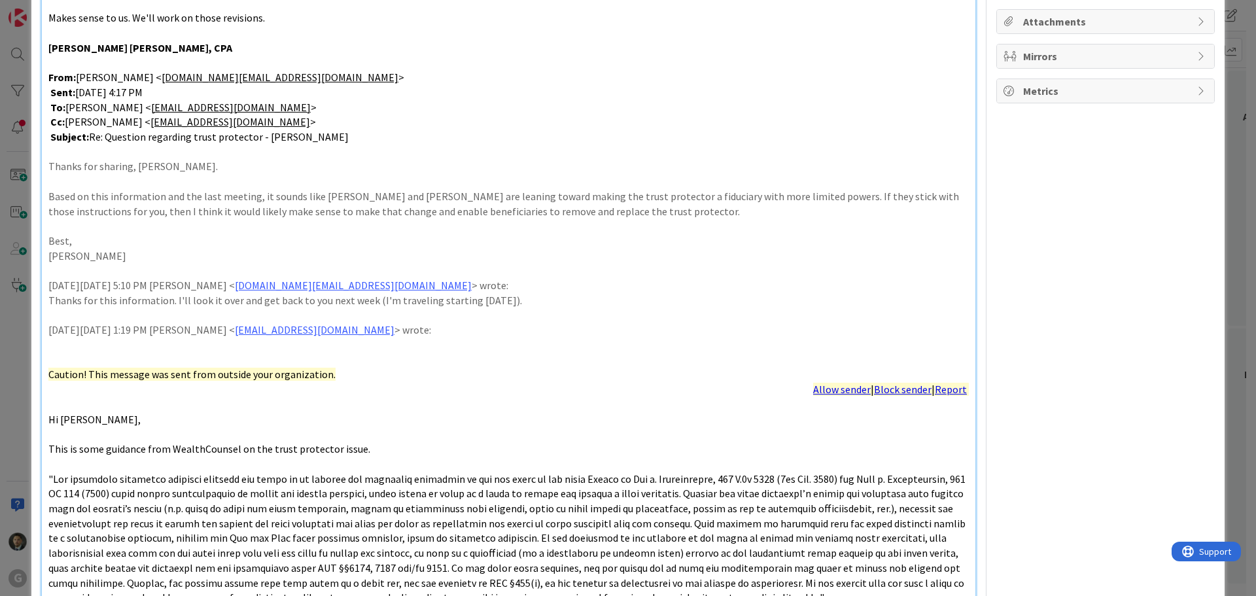
type textarea "x"
